Goal: Task Accomplishment & Management: Use online tool/utility

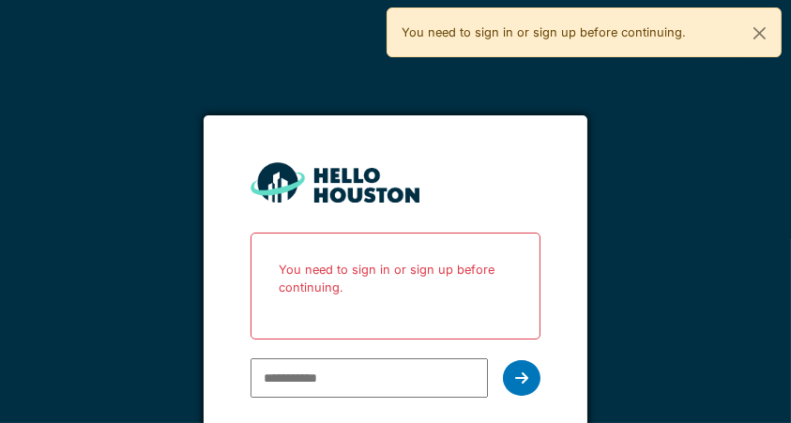
type input "**********"
click at [540, 385] on div at bounding box center [522, 378] width 38 height 36
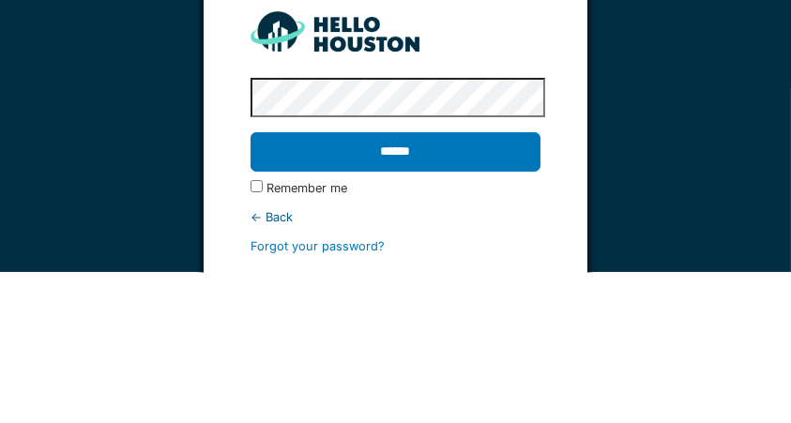
click at [492, 308] on input "******" at bounding box center [396, 302] width 290 height 39
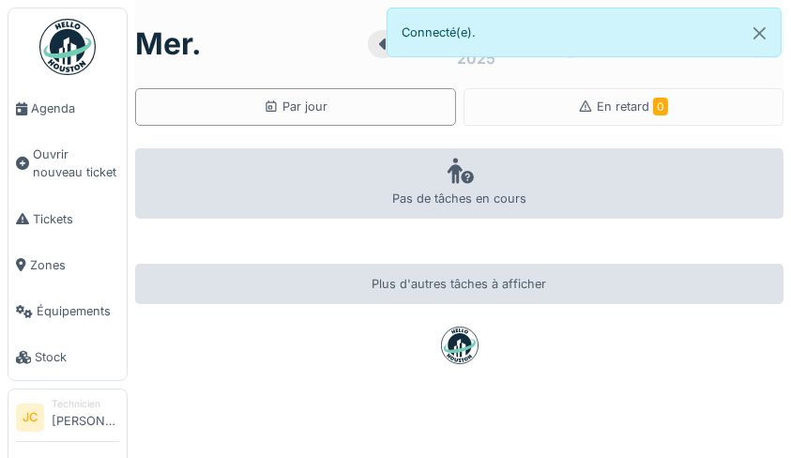
click at [62, 217] on span "Tickets" at bounding box center [76, 219] width 86 height 18
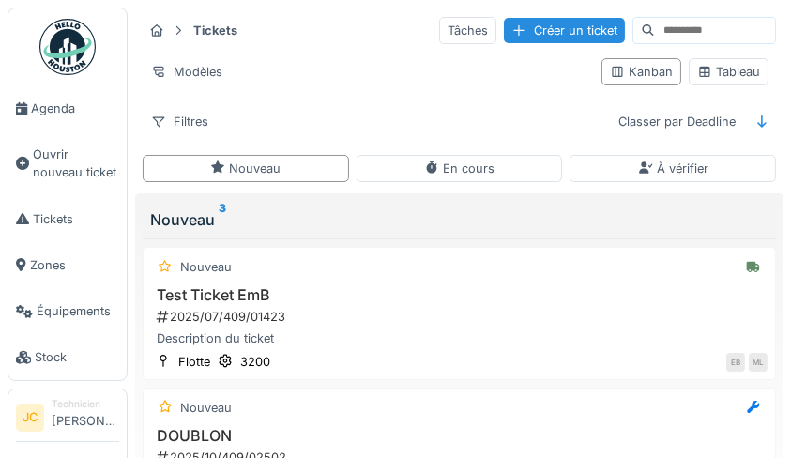
click at [743, 73] on div "Tableau" at bounding box center [728, 72] width 63 height 18
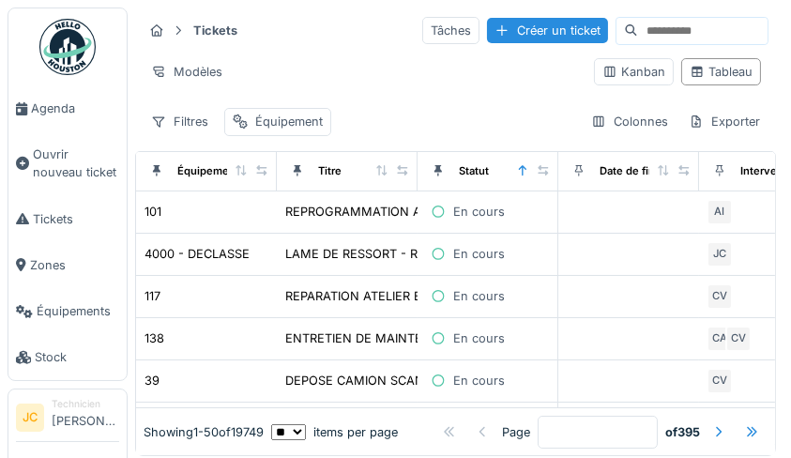
click at [502, 258] on div "En cours" at bounding box center [479, 254] width 52 height 18
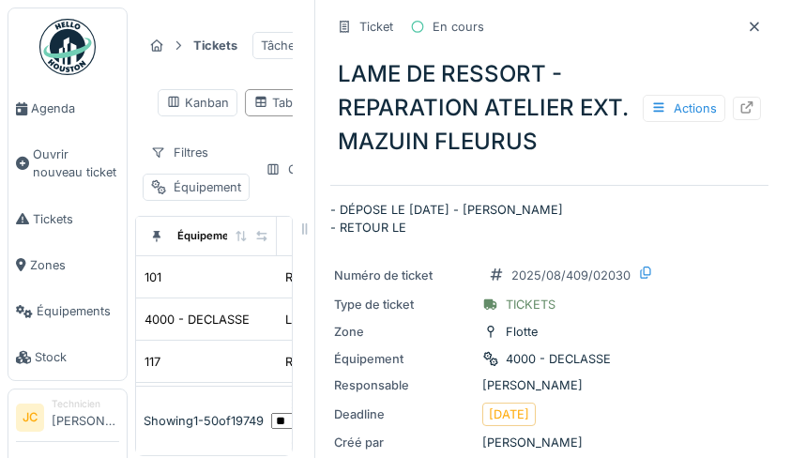
click at [739, 111] on icon at bounding box center [746, 107] width 15 height 12
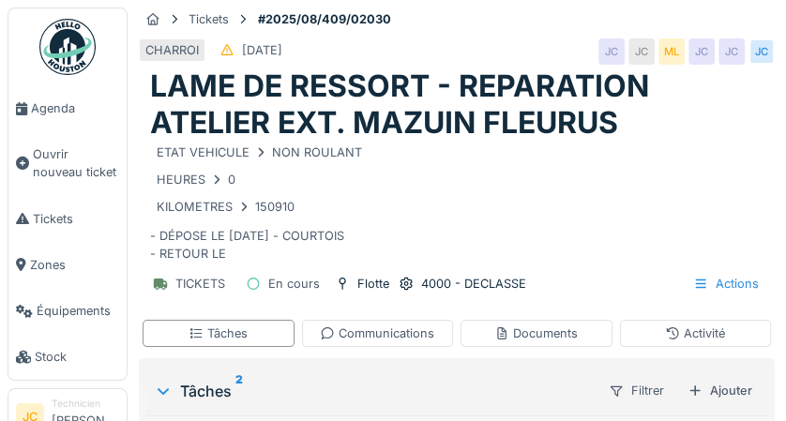
click at [38, 227] on span "Tickets" at bounding box center [76, 219] width 86 height 18
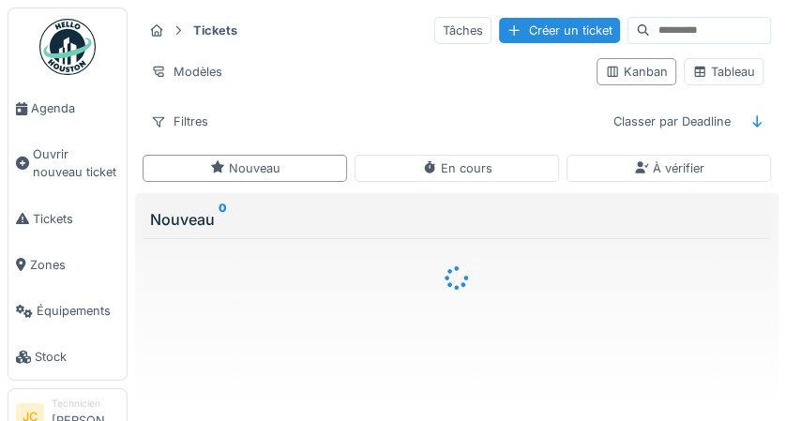
click at [731, 79] on div "Tableau" at bounding box center [724, 72] width 63 height 18
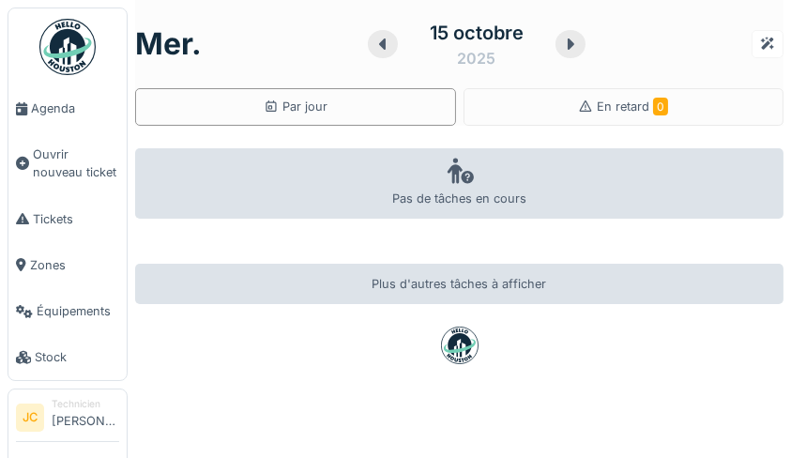
click at [38, 221] on span "Tickets" at bounding box center [76, 219] width 86 height 18
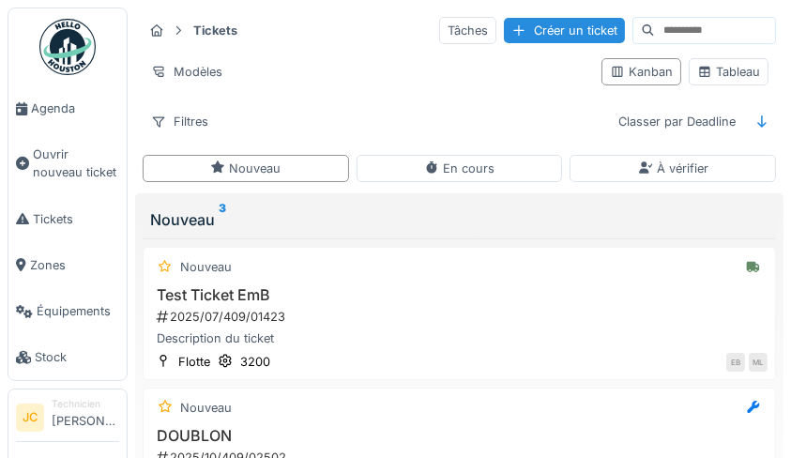
click at [746, 71] on div "Tableau" at bounding box center [728, 72] width 63 height 18
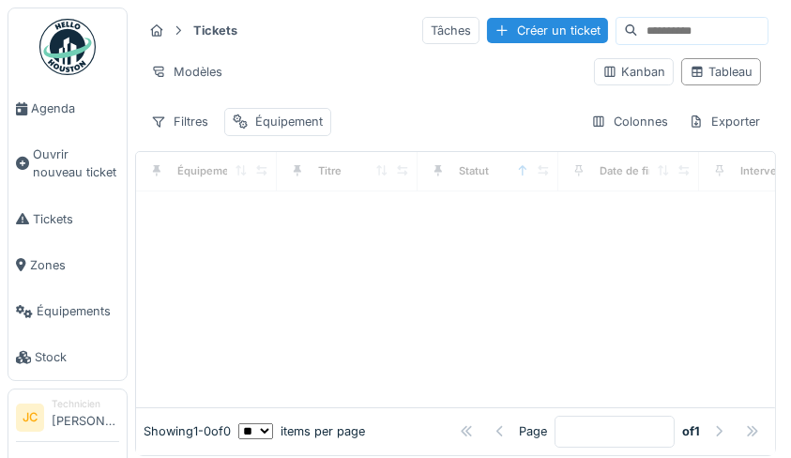
click at [729, 63] on div "Tableau" at bounding box center [721, 72] width 63 height 18
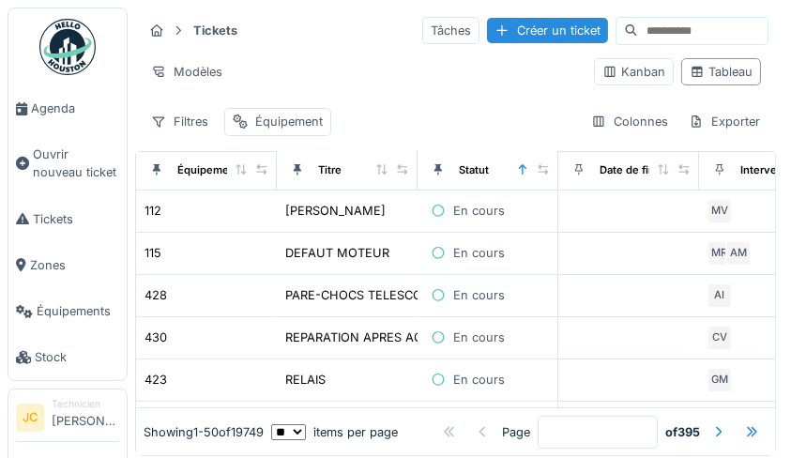
scroll to position [522, 0]
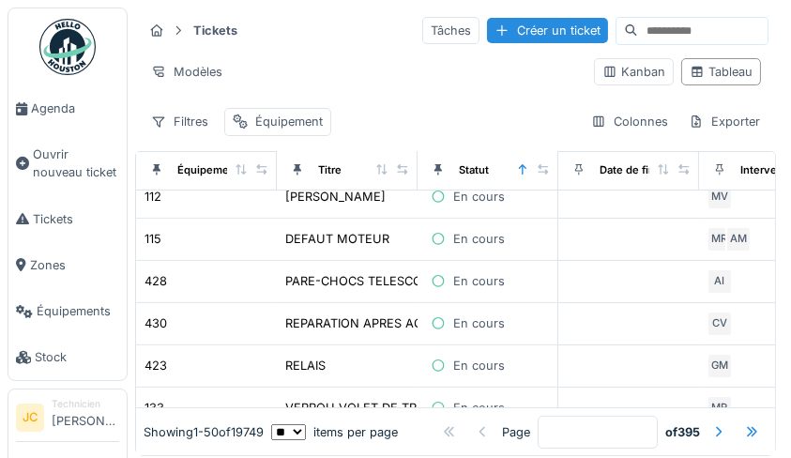
click at [447, 277] on div "En cours" at bounding box center [467, 281] width 85 height 22
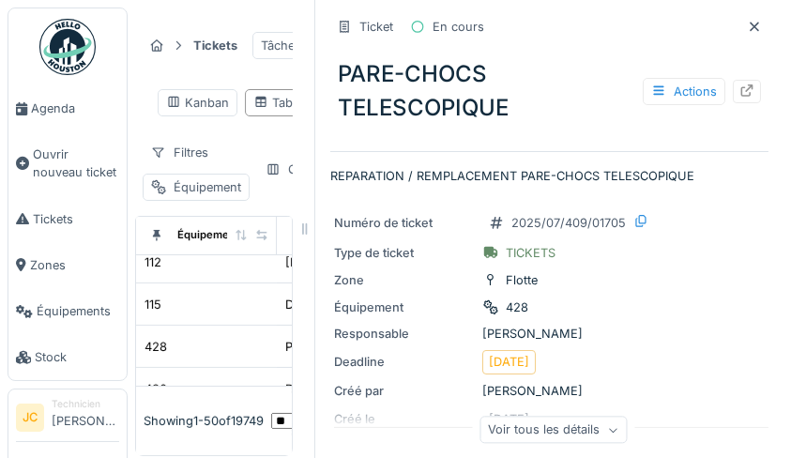
click at [736, 86] on div at bounding box center [747, 91] width 28 height 23
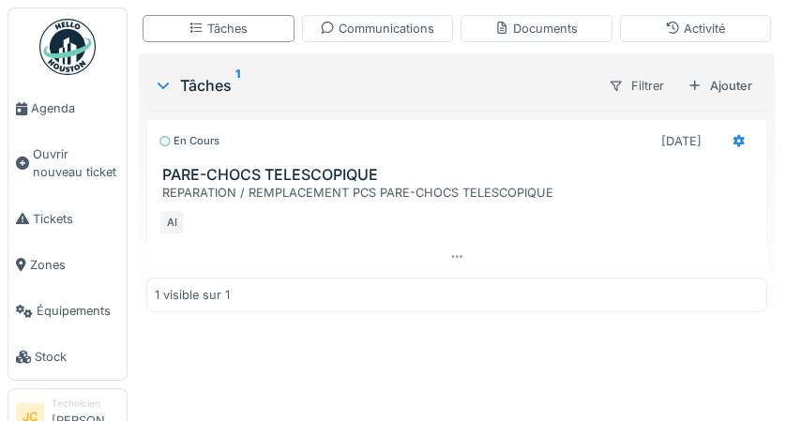
scroll to position [259, 0]
click at [734, 134] on icon at bounding box center [740, 140] width 12 height 13
click at [702, 243] on div at bounding box center [456, 256] width 621 height 27
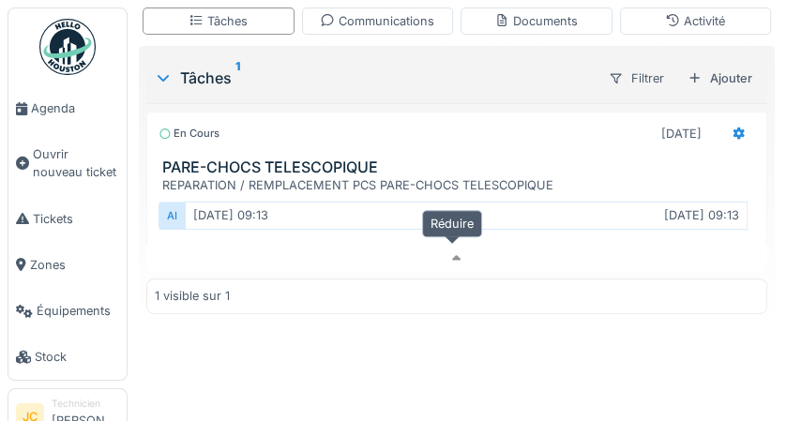
click at [717, 80] on div "Ajouter" at bounding box center [720, 78] width 80 height 25
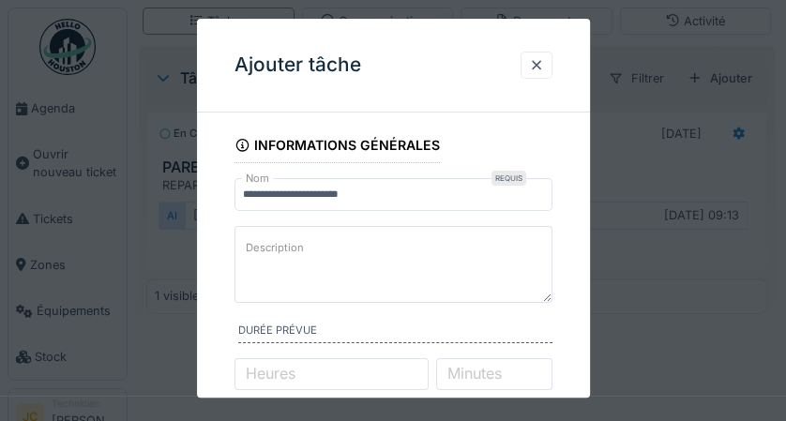
click at [355, 246] on textarea "Description" at bounding box center [394, 264] width 318 height 77
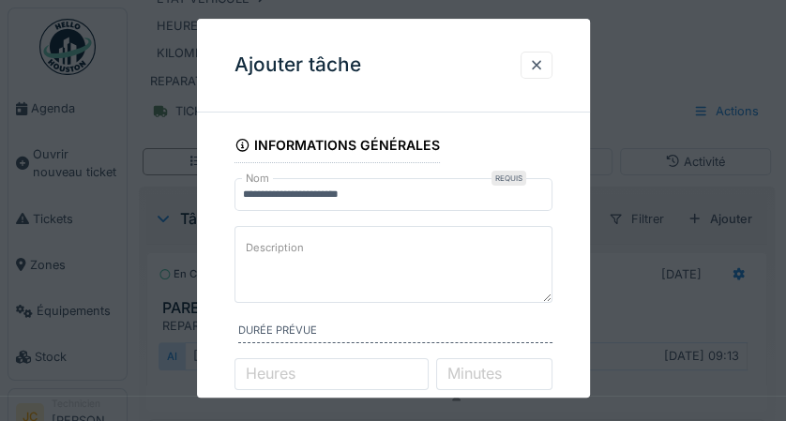
scroll to position [0, 0]
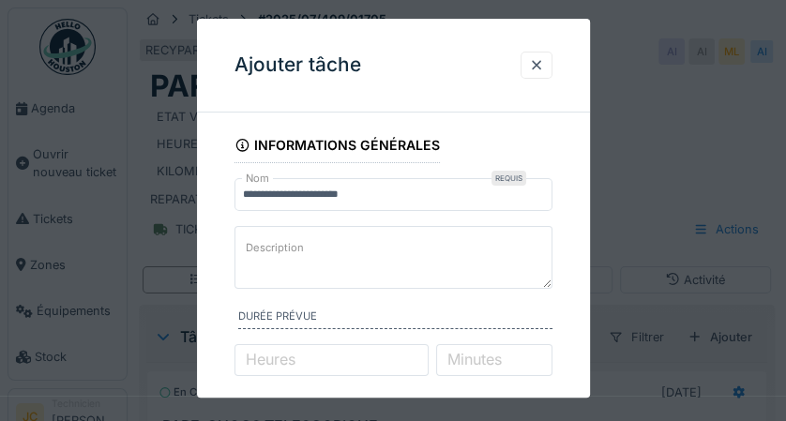
click at [542, 56] on div at bounding box center [536, 65] width 15 height 18
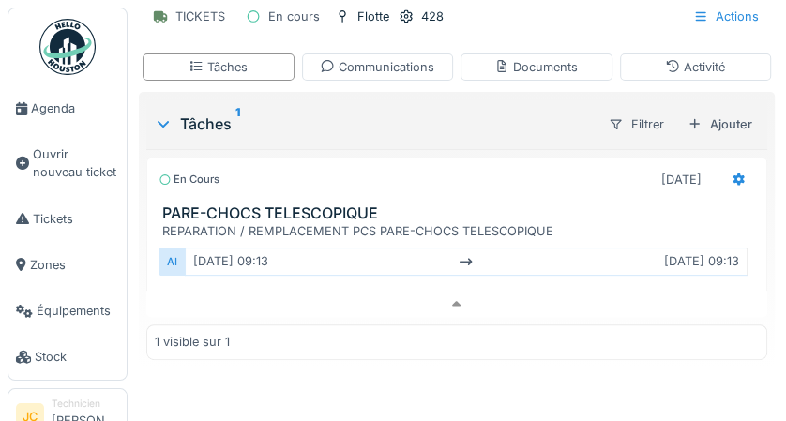
scroll to position [268, 0]
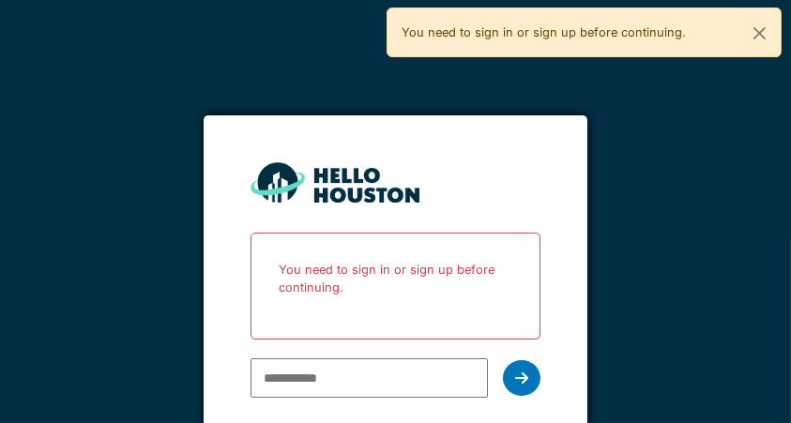
type input "**********"
click at [522, 383] on icon at bounding box center [521, 378] width 13 height 15
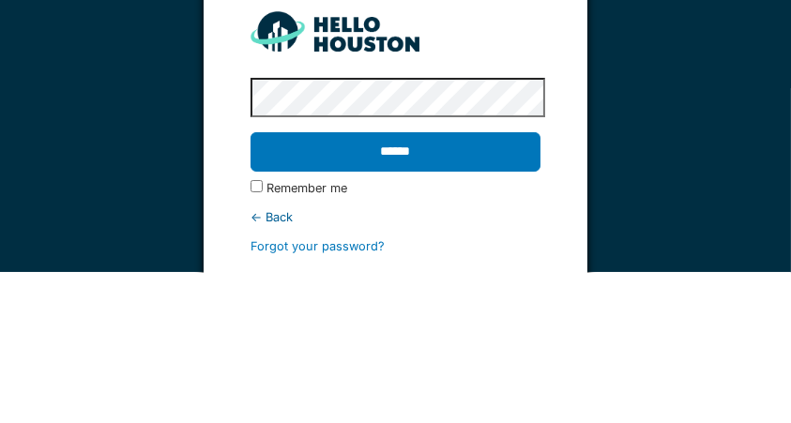
click at [456, 313] on input "******" at bounding box center [396, 302] width 290 height 39
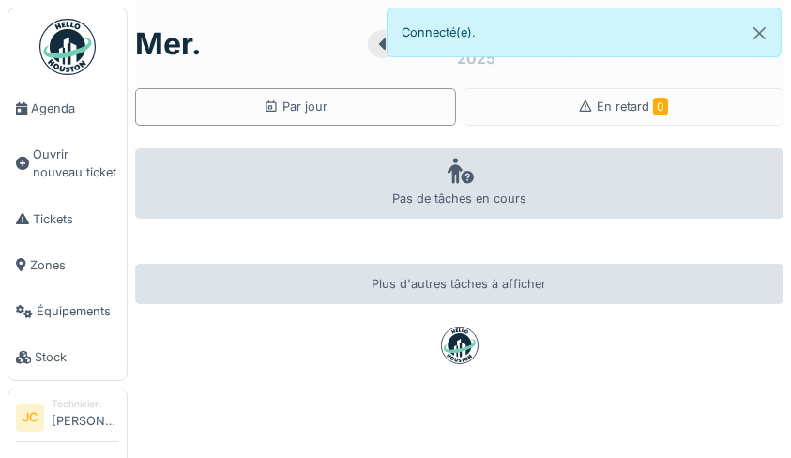
click at [54, 217] on span "Tickets" at bounding box center [76, 219] width 86 height 18
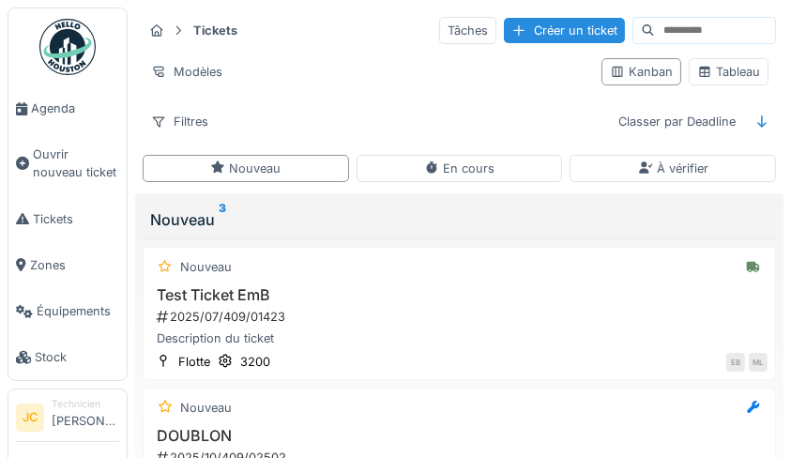
click at [733, 74] on div "Tableau" at bounding box center [728, 72] width 63 height 18
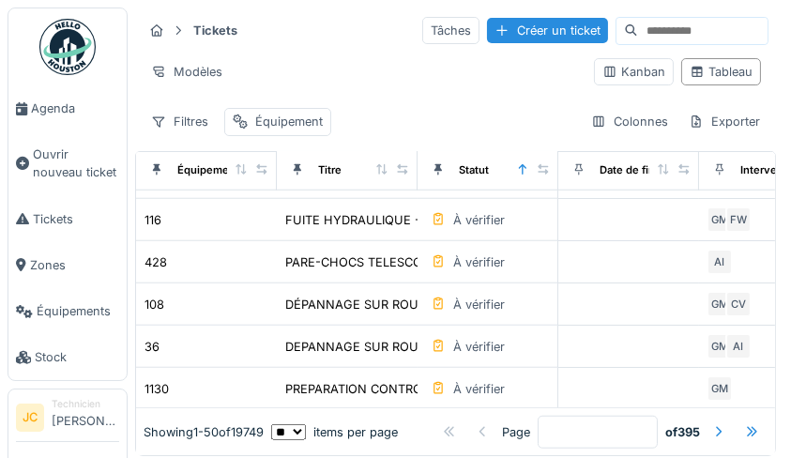
scroll to position [1745, 0]
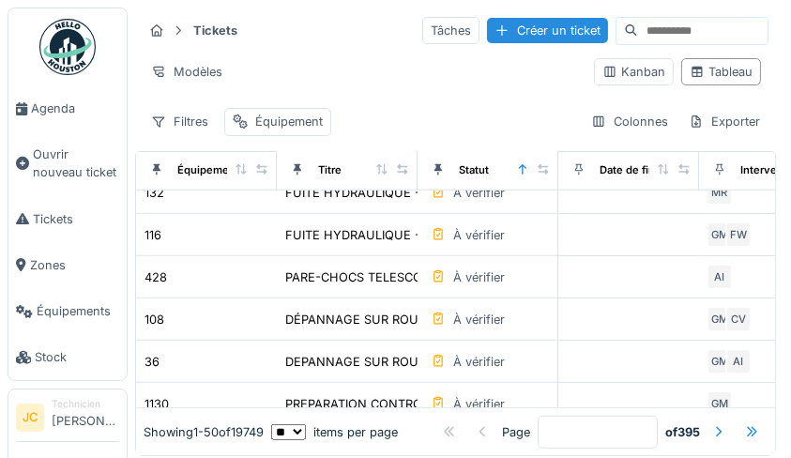
click at [415, 277] on div "PARE-CHOCS TELESCOPIQUE" at bounding box center [372, 277] width 174 height 18
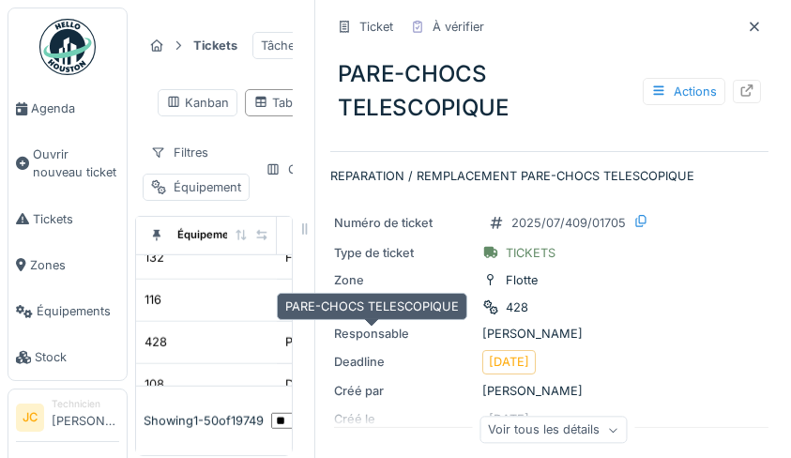
click at [741, 93] on icon at bounding box center [747, 90] width 12 height 12
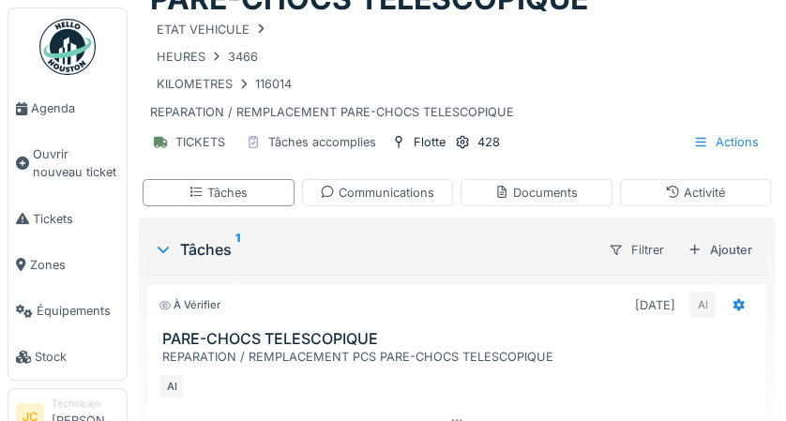
scroll to position [154, 0]
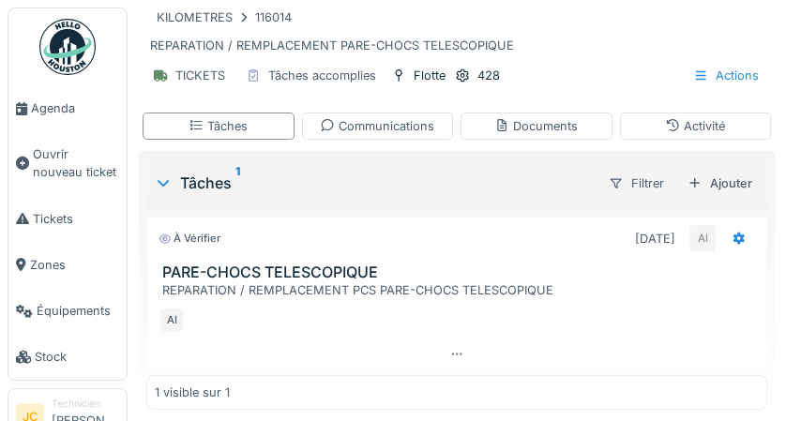
click at [732, 242] on icon at bounding box center [739, 239] width 15 height 12
click at [517, 264] on h3 "PARE-CHOCS TELESCOPIQUE" at bounding box center [460, 273] width 597 height 18
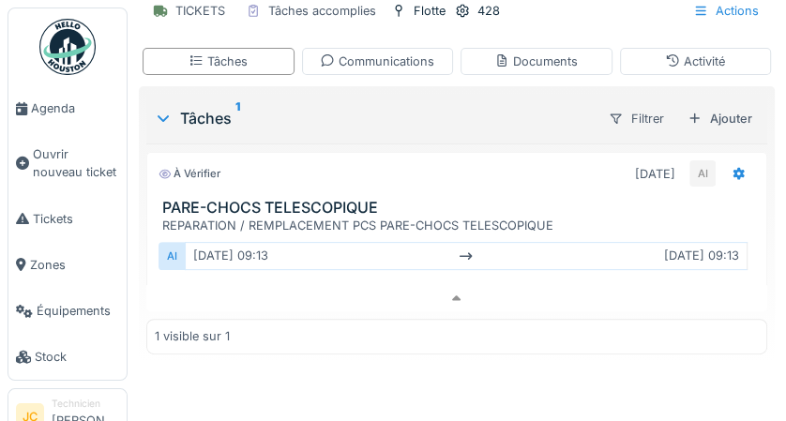
scroll to position [259, 0]
